Goal: Task Accomplishment & Management: Manage account settings

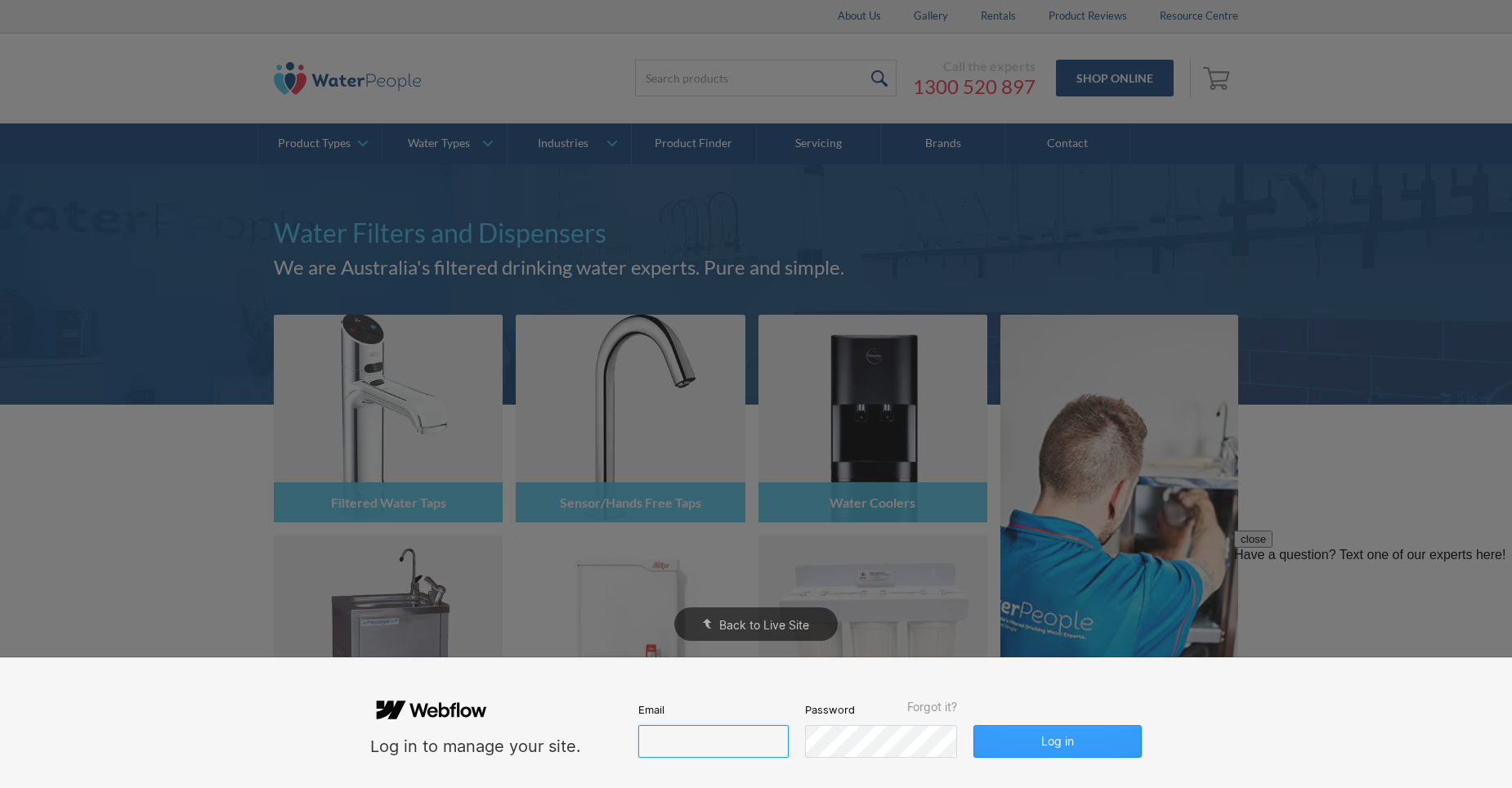
type input "[PERSON_NAME][EMAIL_ADDRESS][DOMAIN_NAME]"
click at [1068, 743] on button "Log in" at bounding box center [1057, 742] width 168 height 33
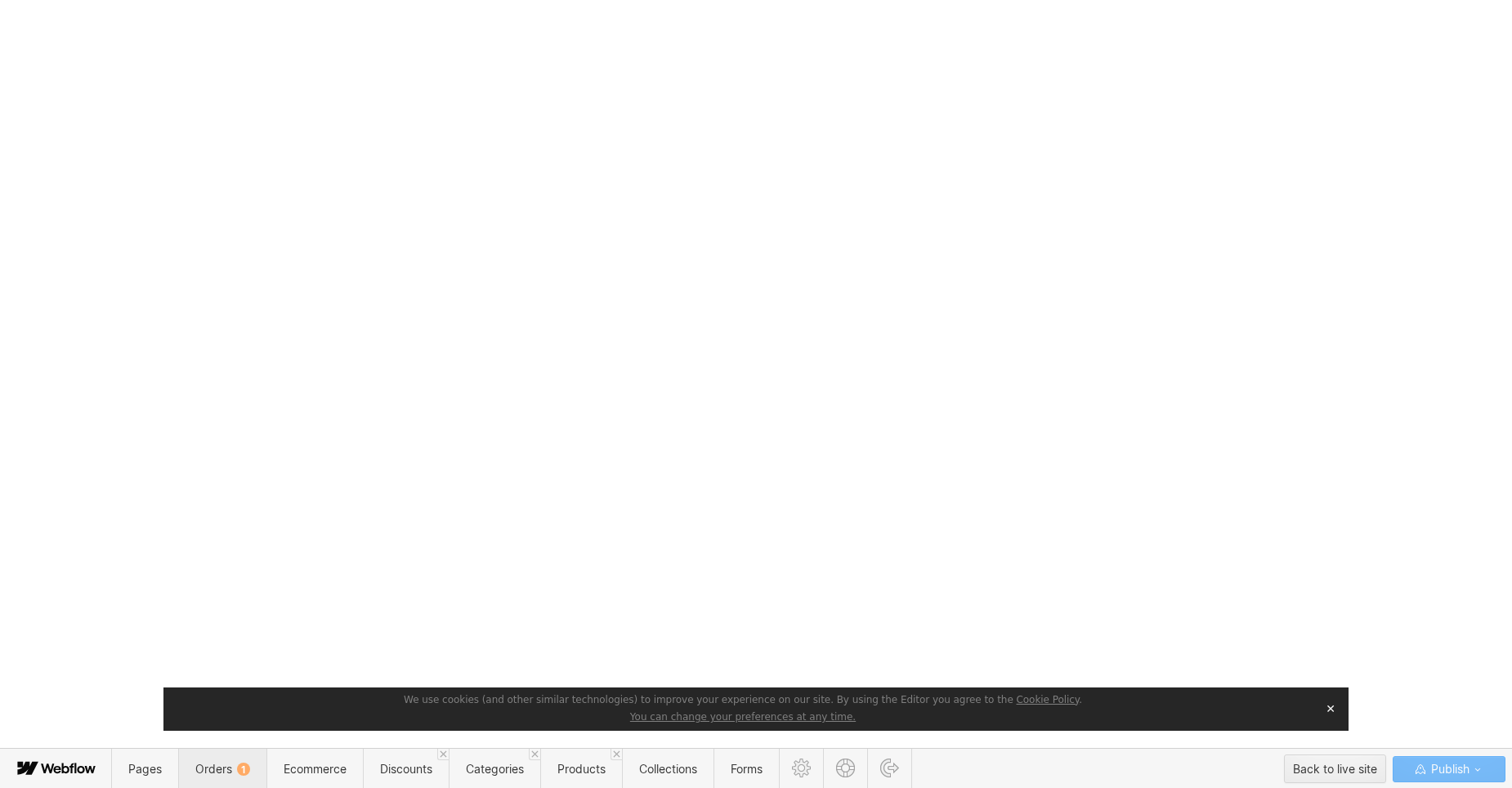
click at [212, 764] on span "Orders 1" at bounding box center [222, 769] width 55 height 14
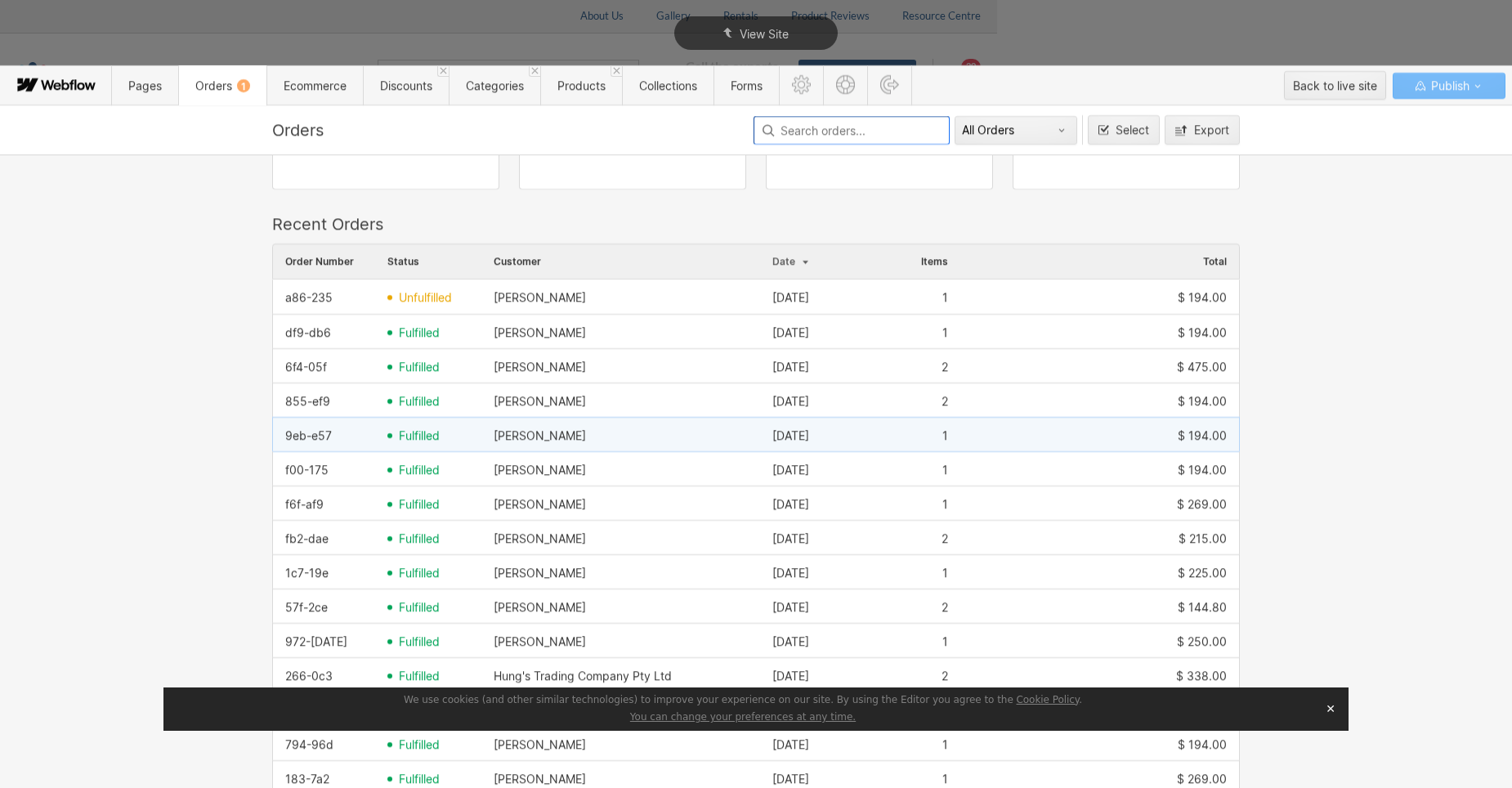
scroll to position [163, 0]
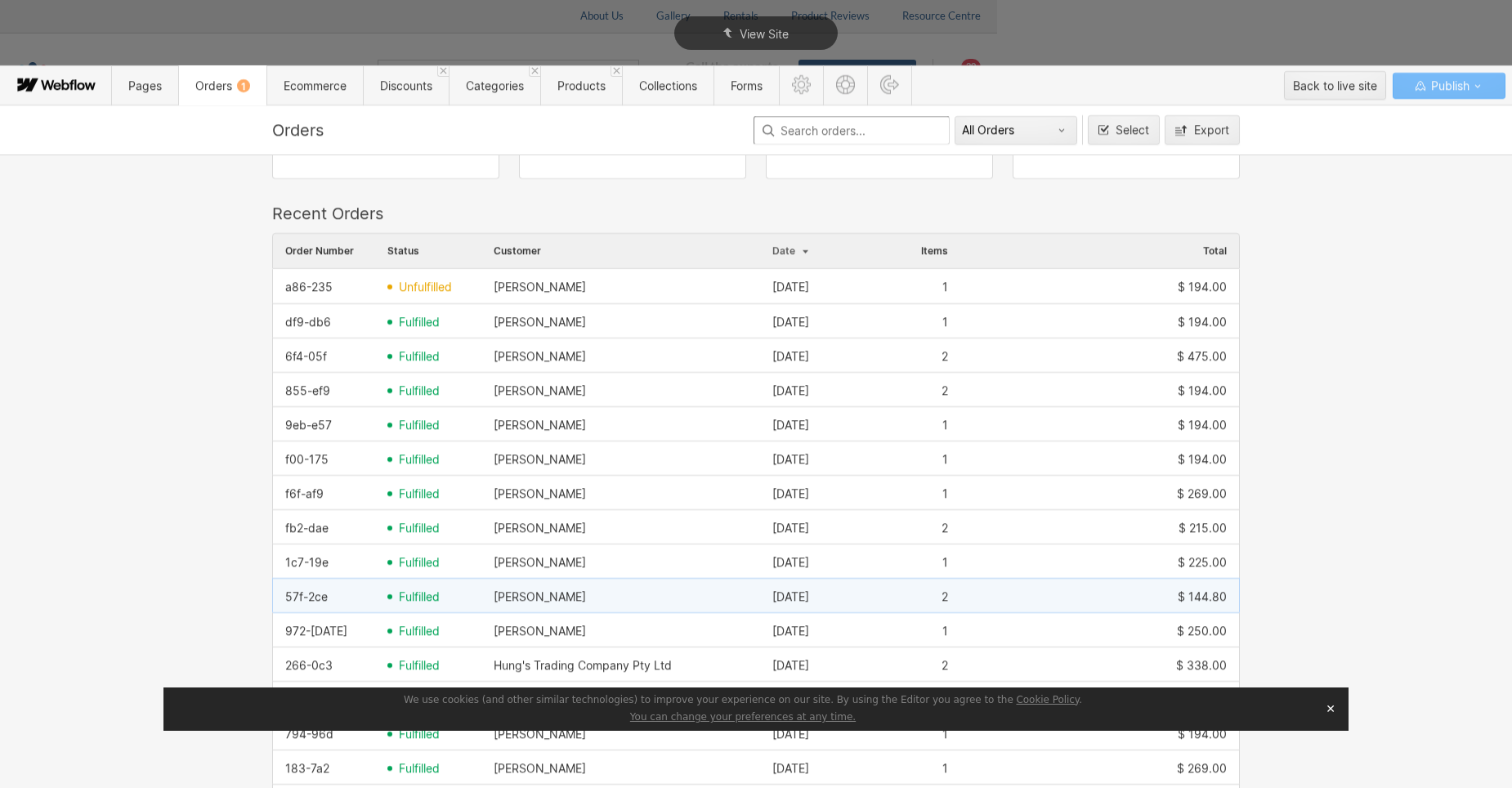
click at [563, 597] on div "[PERSON_NAME]" at bounding box center [540, 597] width 93 height 14
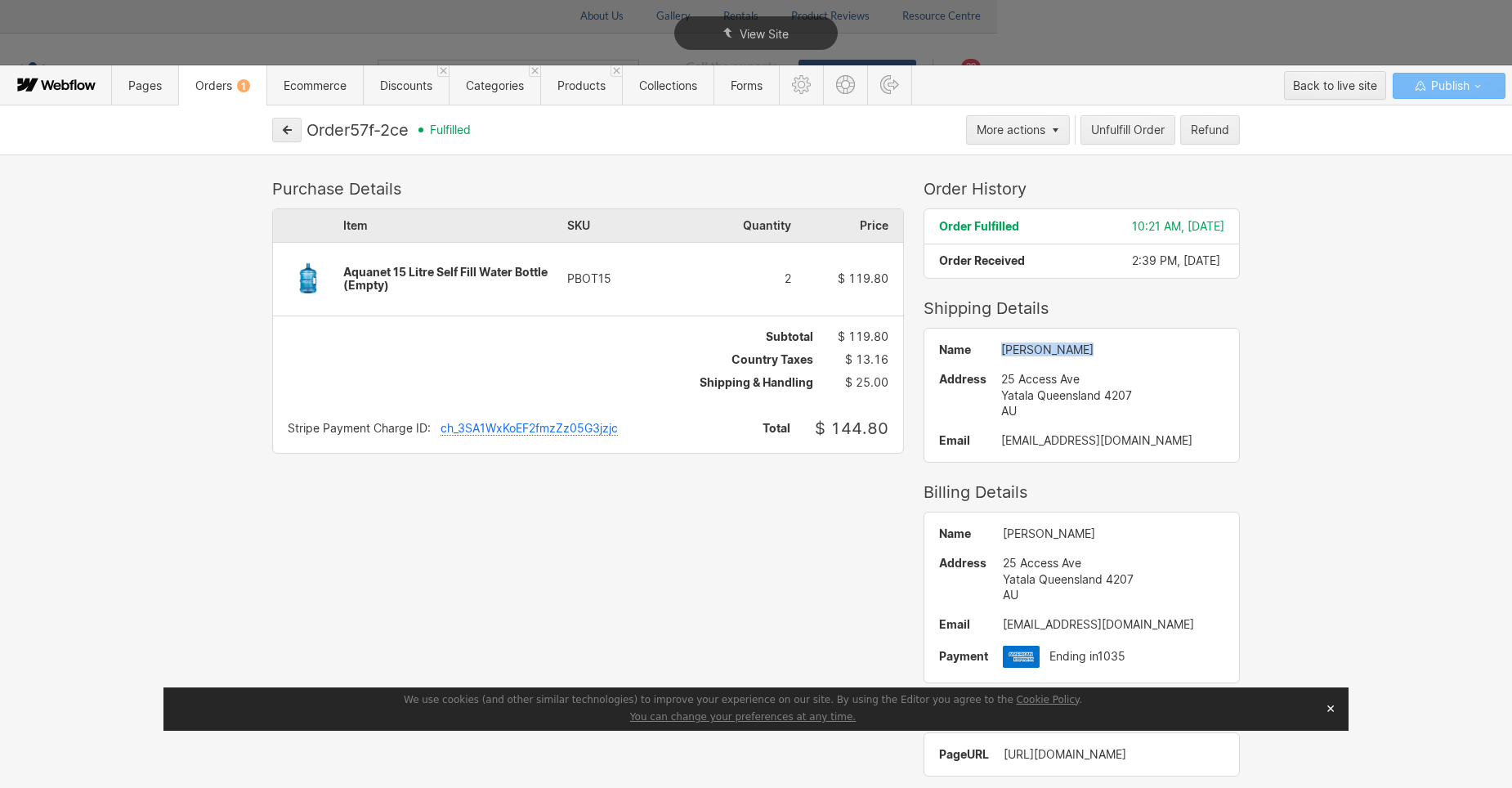
drag, startPoint x: 1075, startPoint y: 349, endPoint x: 983, endPoint y: 342, distance: 92.3
click at [983, 342] on div "Name [PERSON_NAME] Address [STREET_ADDRESS] AU Email [EMAIL_ADDRESS][DOMAIN_NAM…" at bounding box center [1081, 395] width 315 height 133
drag, startPoint x: 983, startPoint y: 342, endPoint x: 1000, endPoint y: 349, distance: 18.4
copy div "[PERSON_NAME]"
click at [226, 86] on span "Orders 1" at bounding box center [222, 85] width 55 height 14
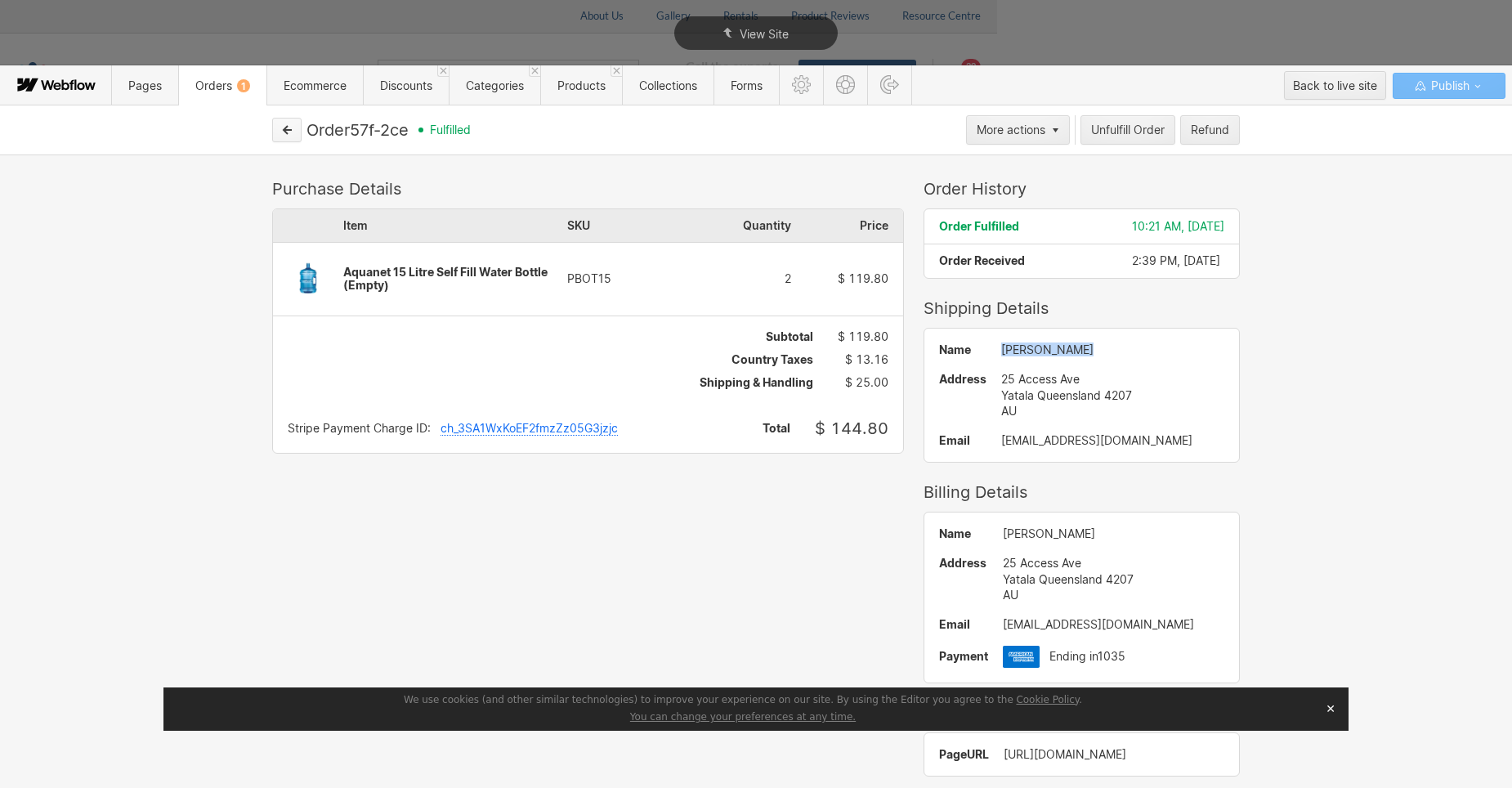
click at [285, 127] on icon "button" at bounding box center [287, 130] width 12 height 12
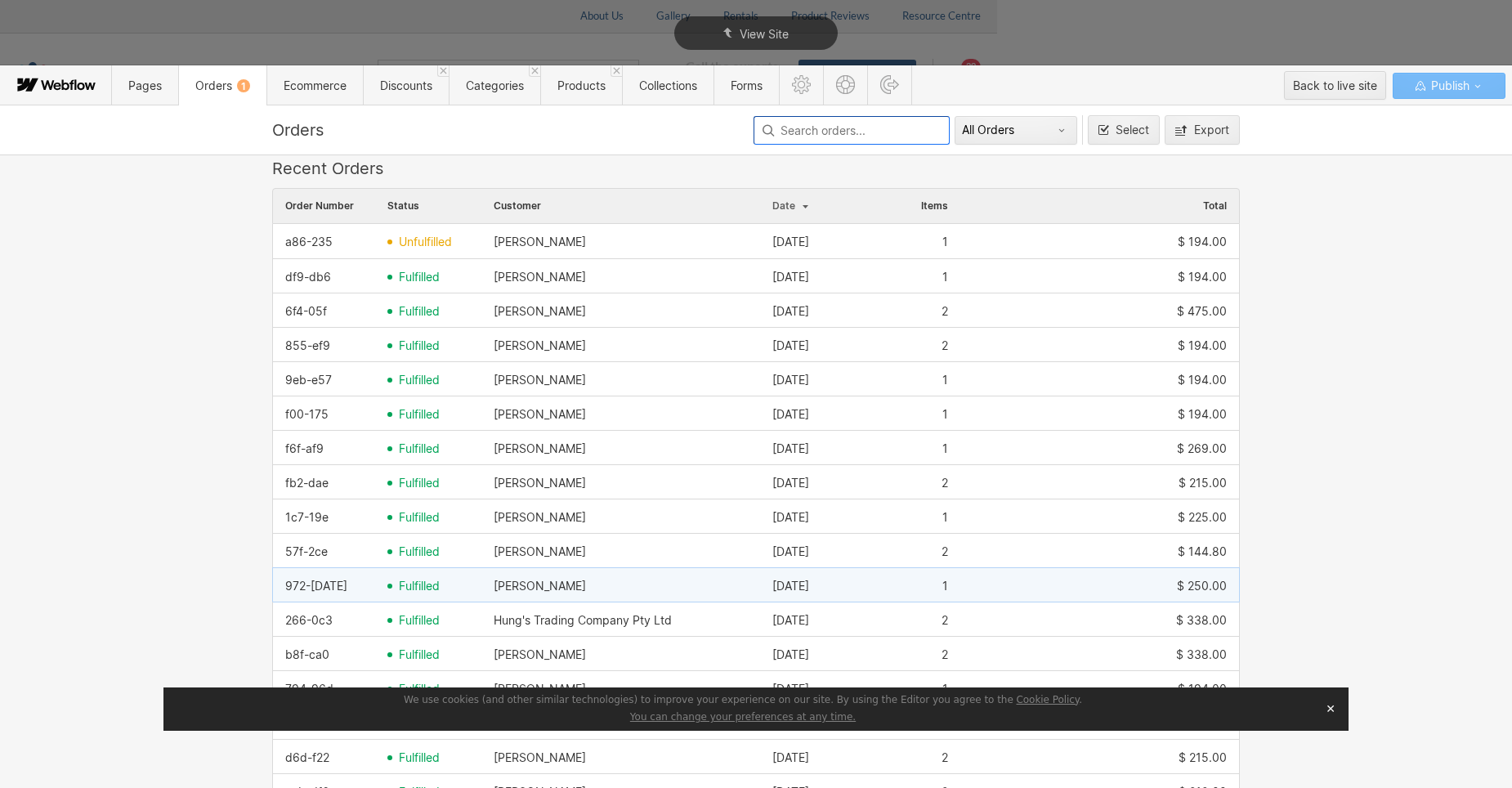
scroll to position [0, 0]
